Goal: Information Seeking & Learning: Learn about a topic

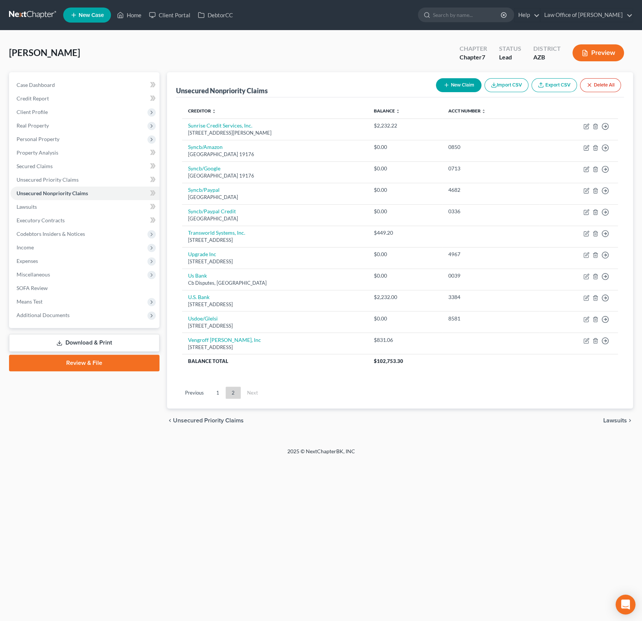
click at [625, 605] on icon "Open Intercom Messenger" at bounding box center [625, 604] width 9 height 10
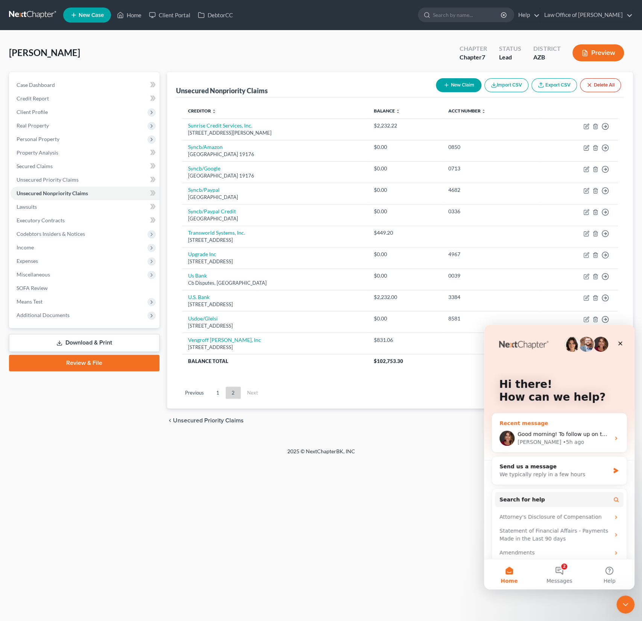
click at [573, 441] on div "[PERSON_NAME] • 5h ago" at bounding box center [563, 442] width 92 height 8
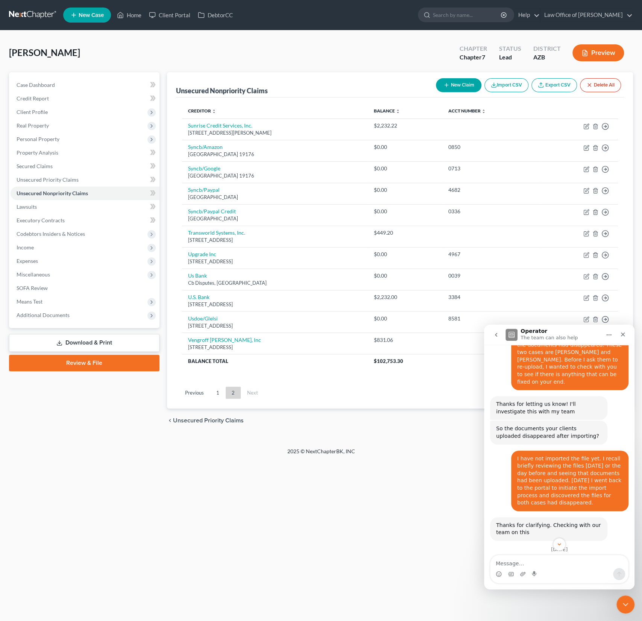
scroll to position [1595, 0]
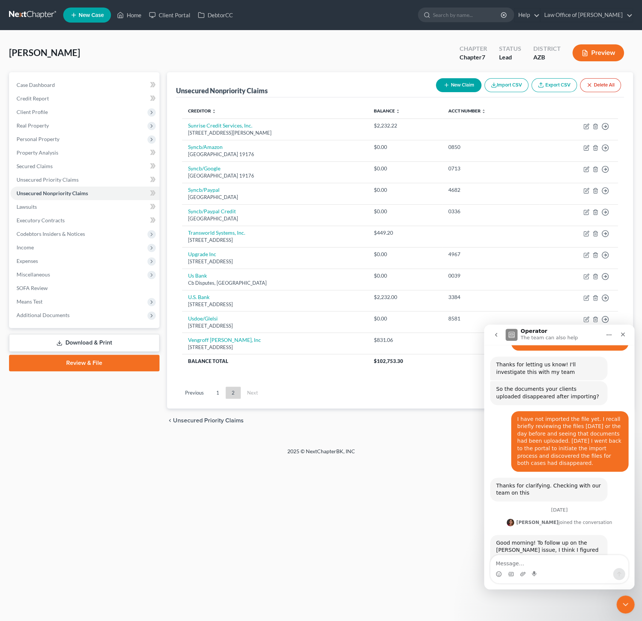
click at [515, 561] on textarea "Message…" at bounding box center [559, 561] width 138 height 13
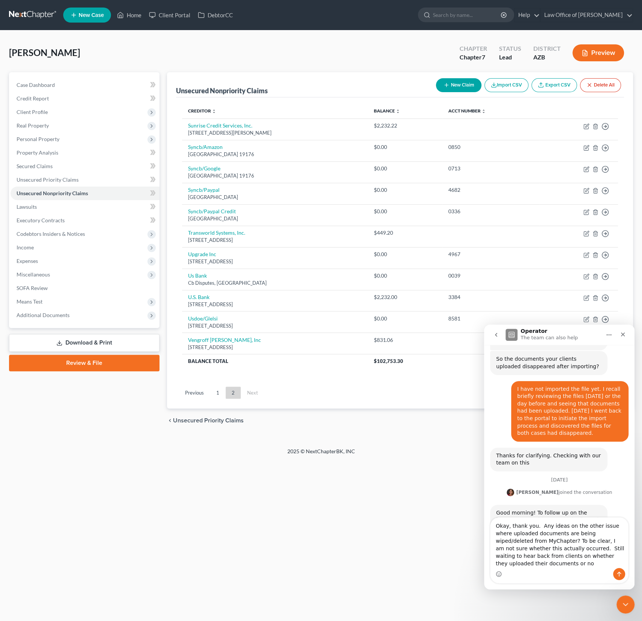
scroll to position [1632, 0]
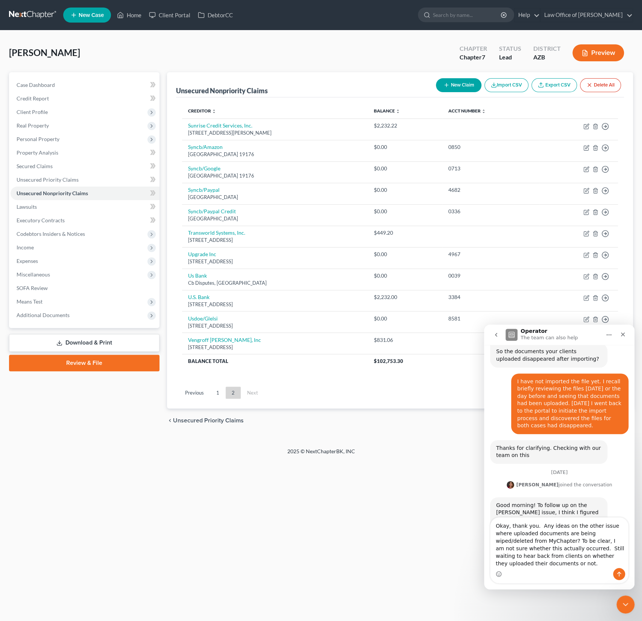
type textarea "Okay, thank you. Any ideas on the other issue where uploaded documents are bein…"
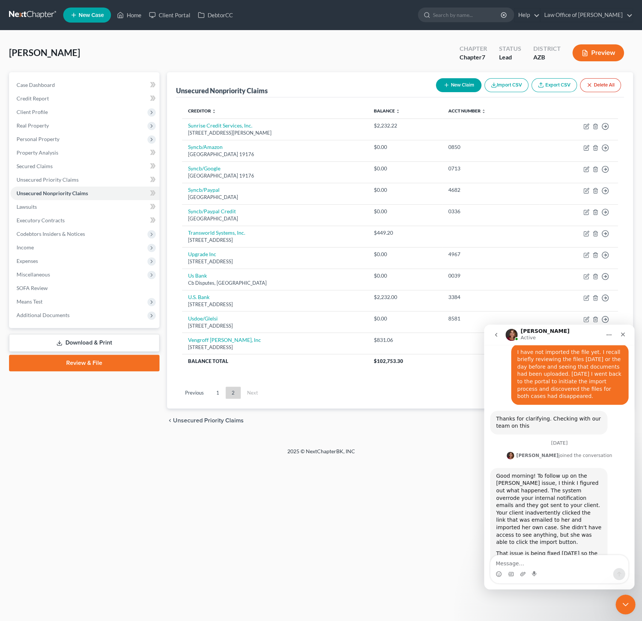
click at [626, 599] on icon "Close Intercom Messenger" at bounding box center [623, 602] width 9 height 9
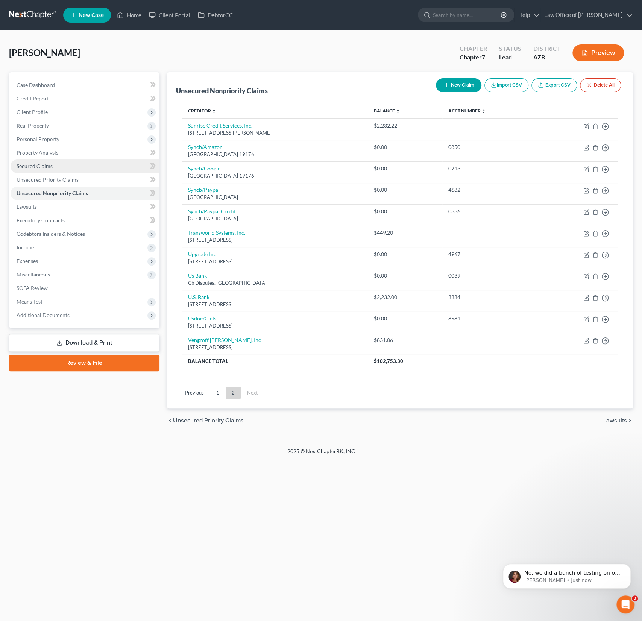
scroll to position [1754, 0]
click at [557, 576] on div "No, we did a bunch of testing on our end. We uploaded documents last night, did…" at bounding box center [572, 573] width 99 height 10
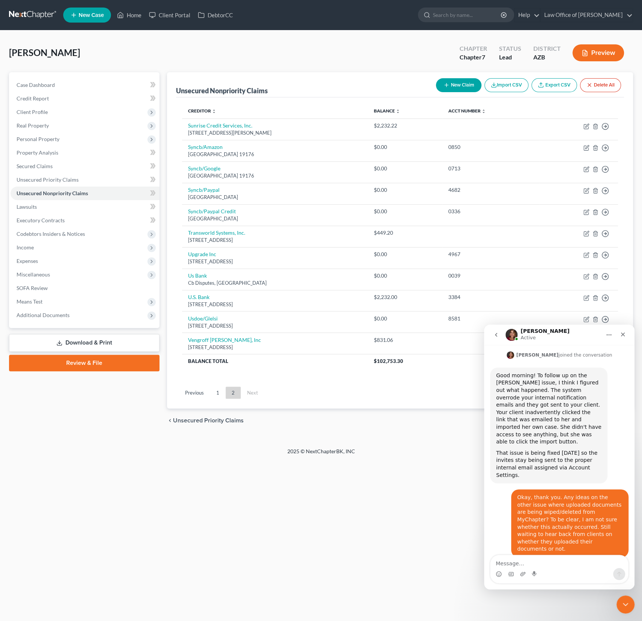
scroll to position [1766, 0]
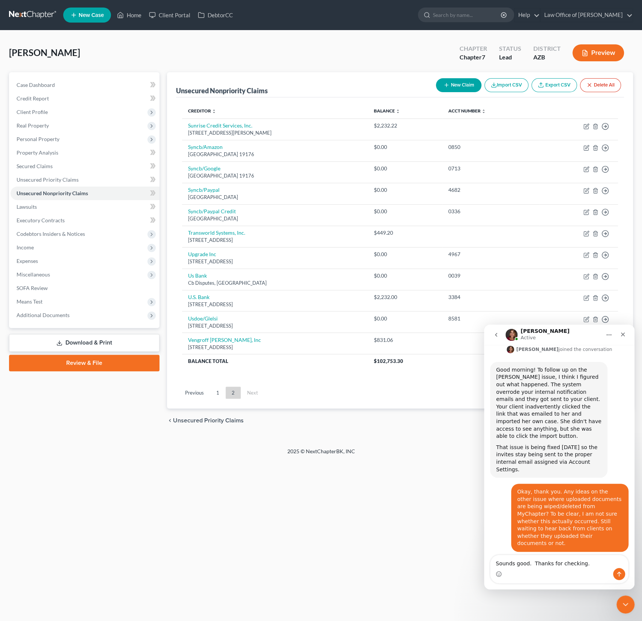
type textarea "Sounds good. Thanks for checking."
click at [616, 574] on icon "Send a message…" at bounding box center [619, 574] width 6 height 6
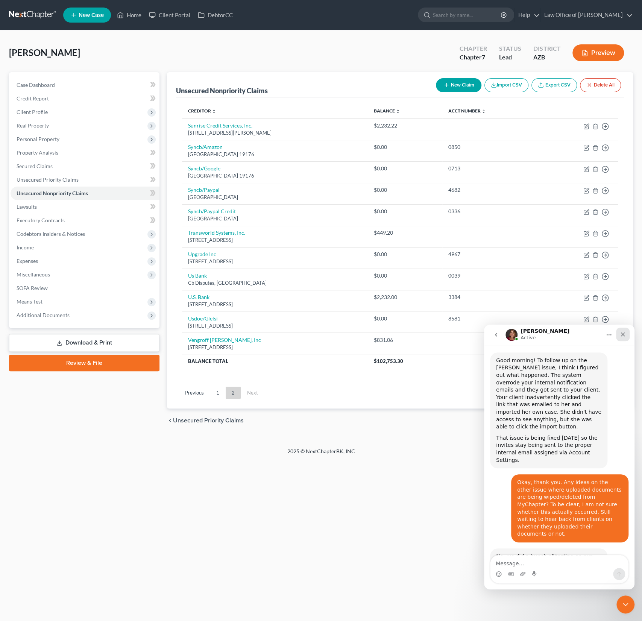
click at [623, 333] on icon "Close" at bounding box center [622, 334] width 6 height 6
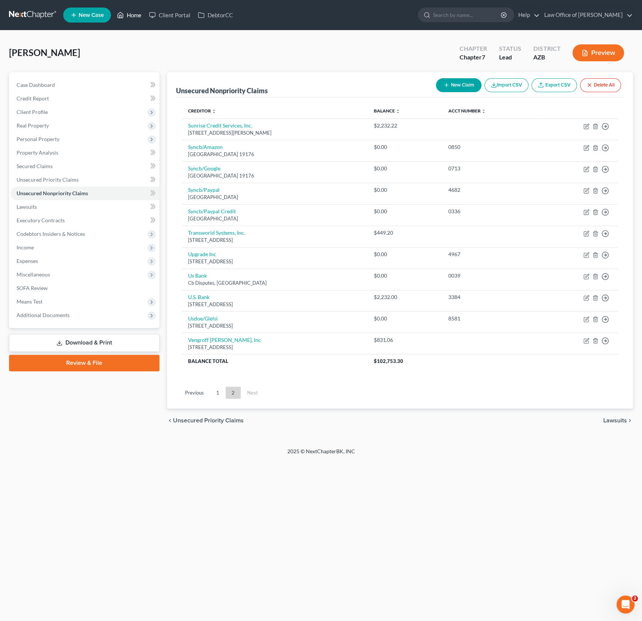
click at [143, 13] on link "Home" at bounding box center [129, 15] width 32 height 14
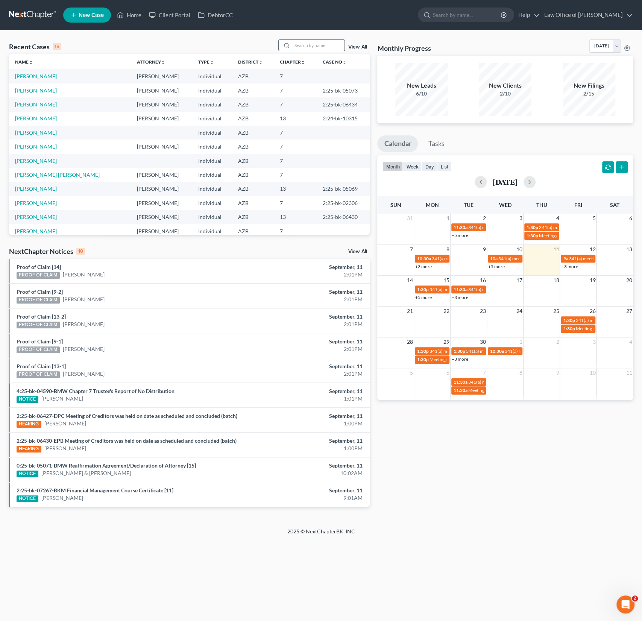
click at [309, 47] on input "search" at bounding box center [318, 45] width 53 height 11
type input "[PERSON_NAME]"
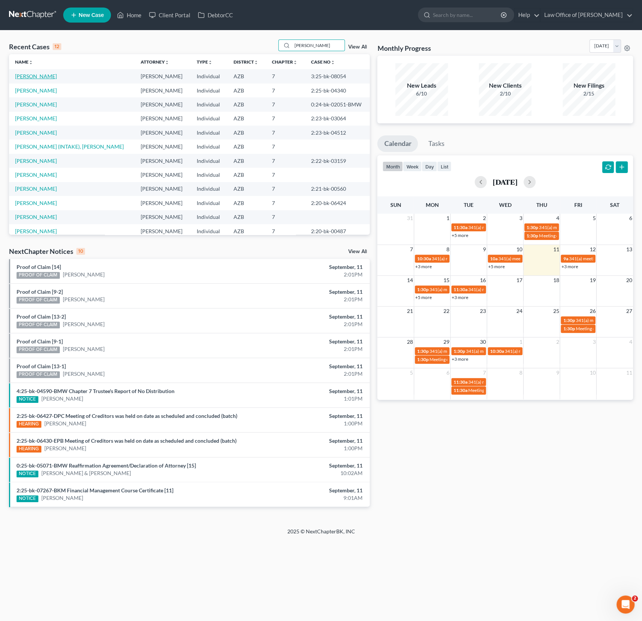
click at [30, 74] on link "[PERSON_NAME]" at bounding box center [36, 76] width 42 height 6
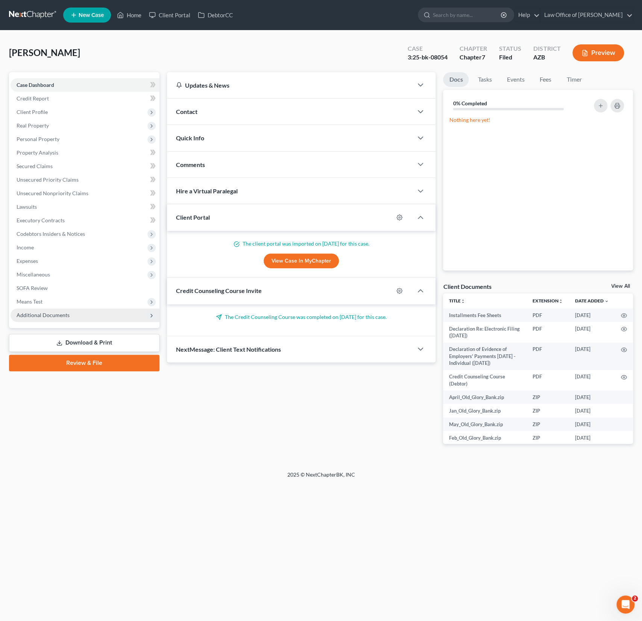
click at [65, 315] on span "Additional Documents" at bounding box center [43, 315] width 53 height 6
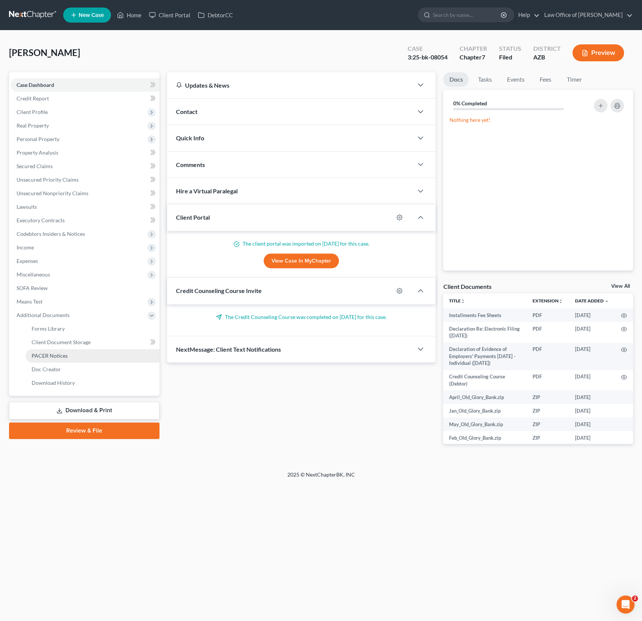
click at [58, 352] on span "PACER Notices" at bounding box center [50, 355] width 36 height 6
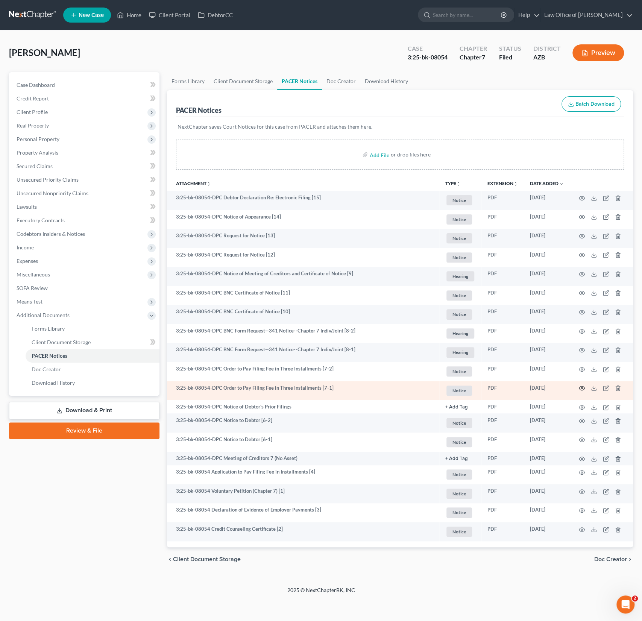
click at [582, 387] on circle "button" at bounding box center [582, 388] width 2 height 2
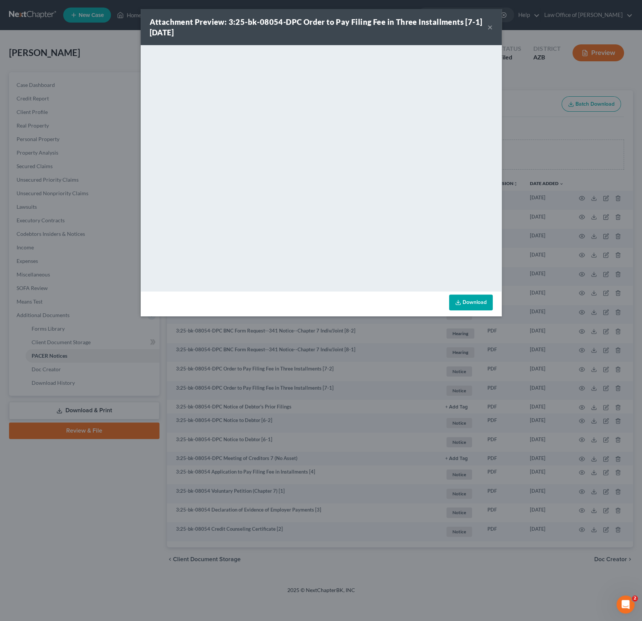
click at [486, 29] on div "Attachment Preview: 3:25-bk-08054-DPC Order to Pay Filing Fee in Three Installm…" at bounding box center [319, 27] width 338 height 21
click at [485, 29] on div "Attachment Preview: 3:25-bk-08054-DPC Order to Pay Filing Fee in Three Installm…" at bounding box center [319, 27] width 338 height 21
click at [489, 29] on button "×" at bounding box center [489, 27] width 5 height 9
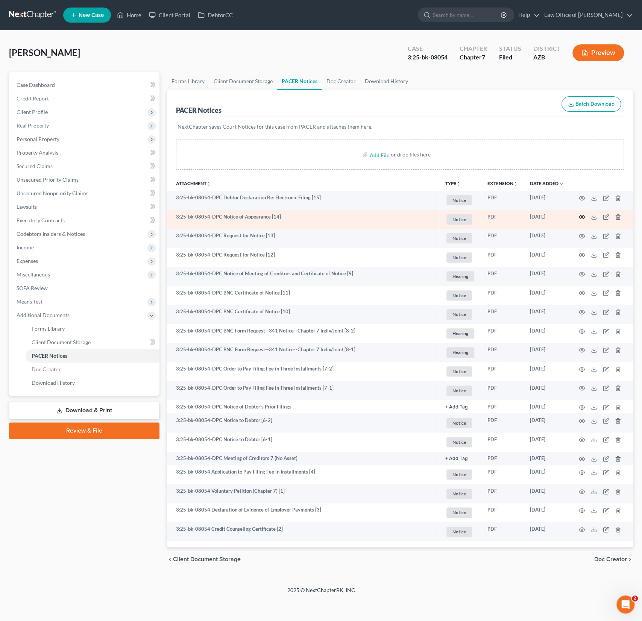
click at [582, 214] on icon "button" at bounding box center [582, 217] width 6 height 6
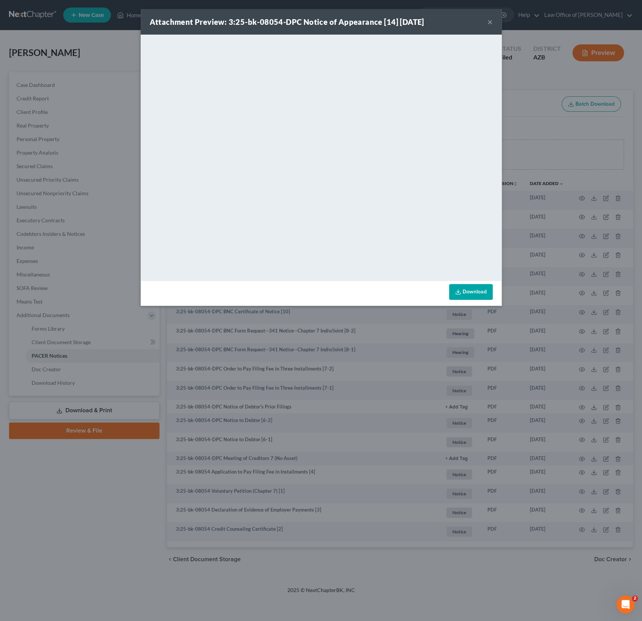
click at [490, 24] on button "×" at bounding box center [489, 21] width 5 height 9
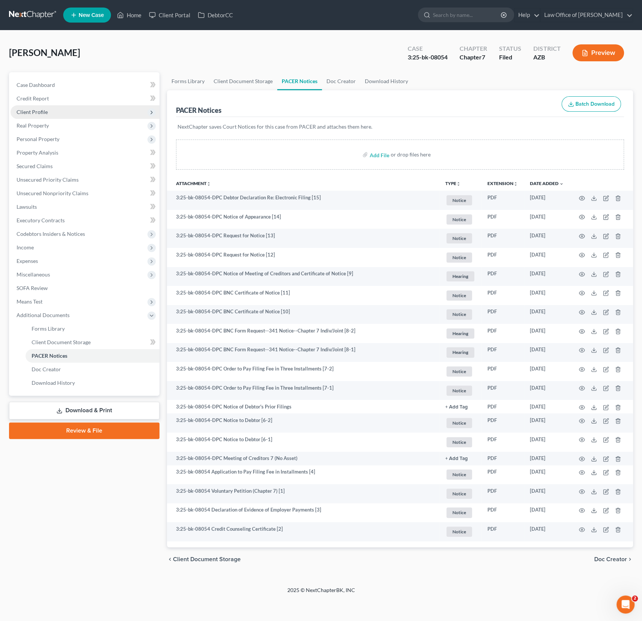
click at [32, 114] on span "Client Profile" at bounding box center [32, 112] width 31 height 6
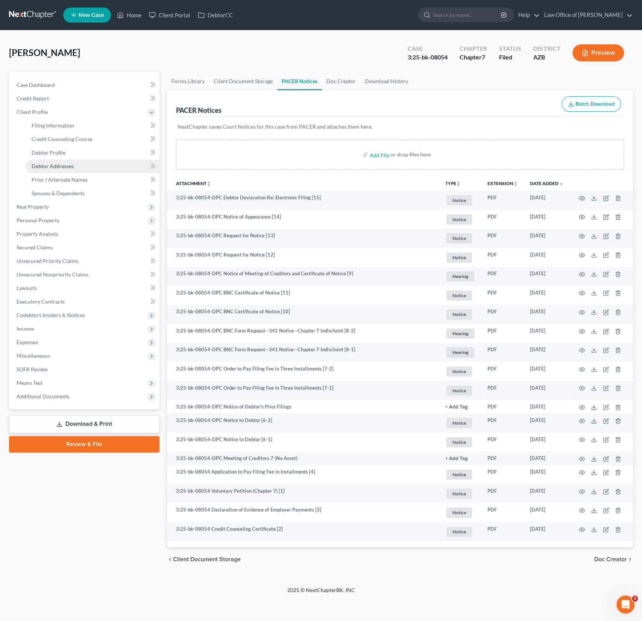
click at [50, 166] on span "Debtor Addresses" at bounding box center [53, 166] width 42 height 6
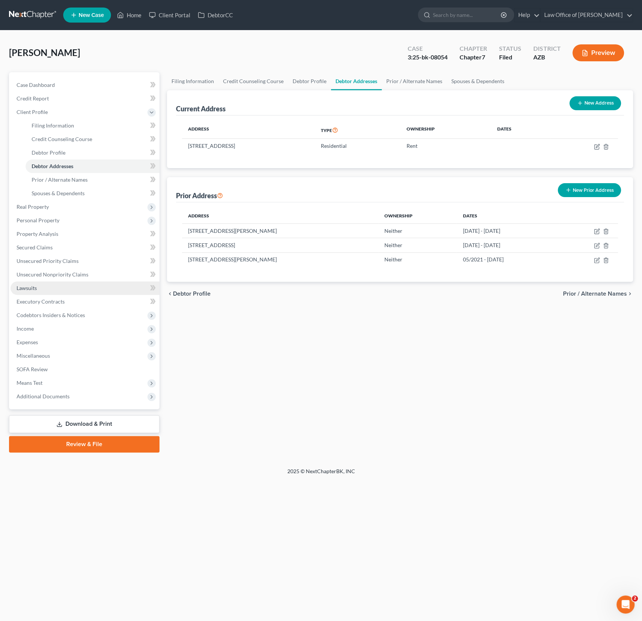
click at [35, 281] on link "Lawsuits" at bounding box center [85, 288] width 149 height 14
